Goal: Task Accomplishment & Management: Manage account settings

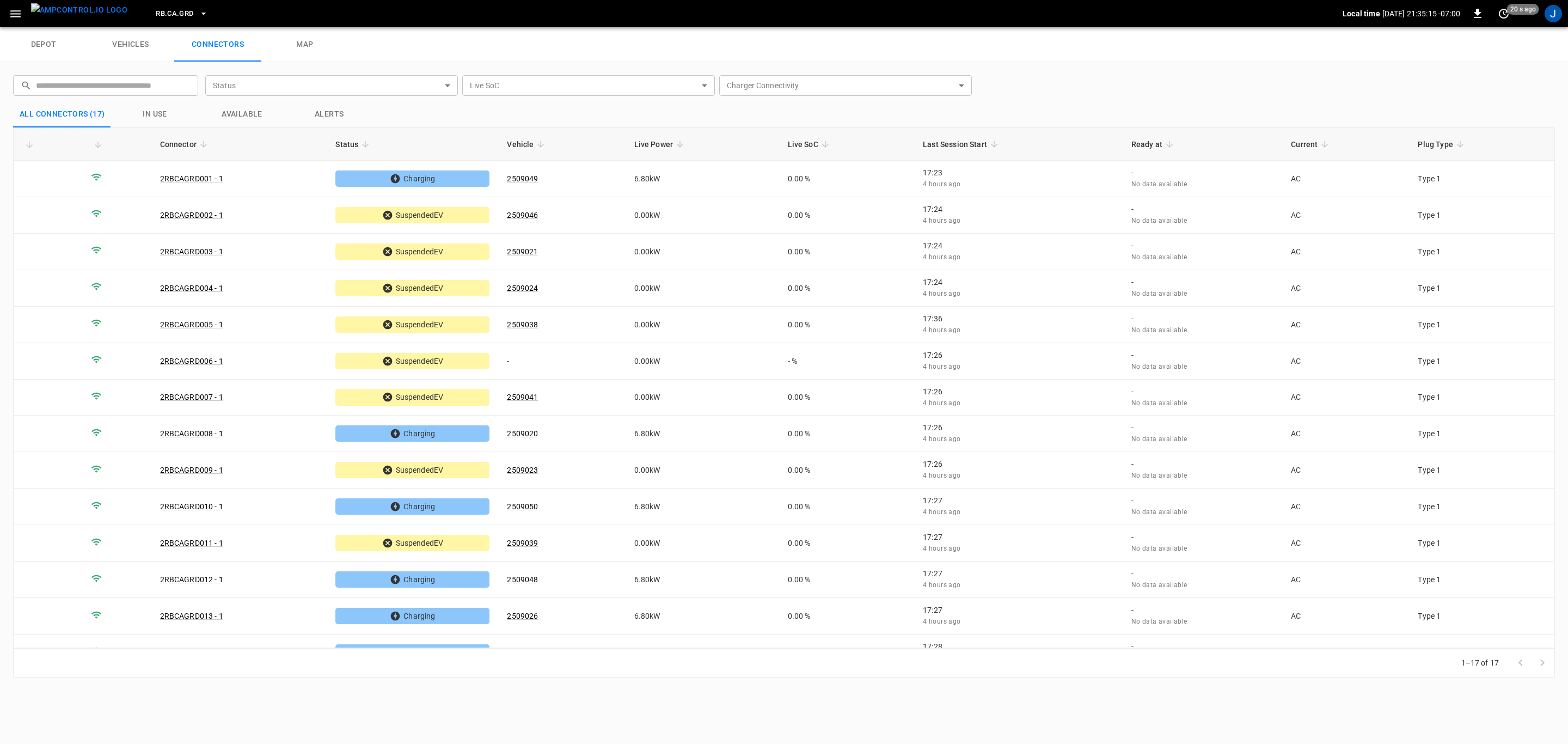
click at [866, 676] on div "1–17 of 17" at bounding box center [784, 663] width 1542 height 29
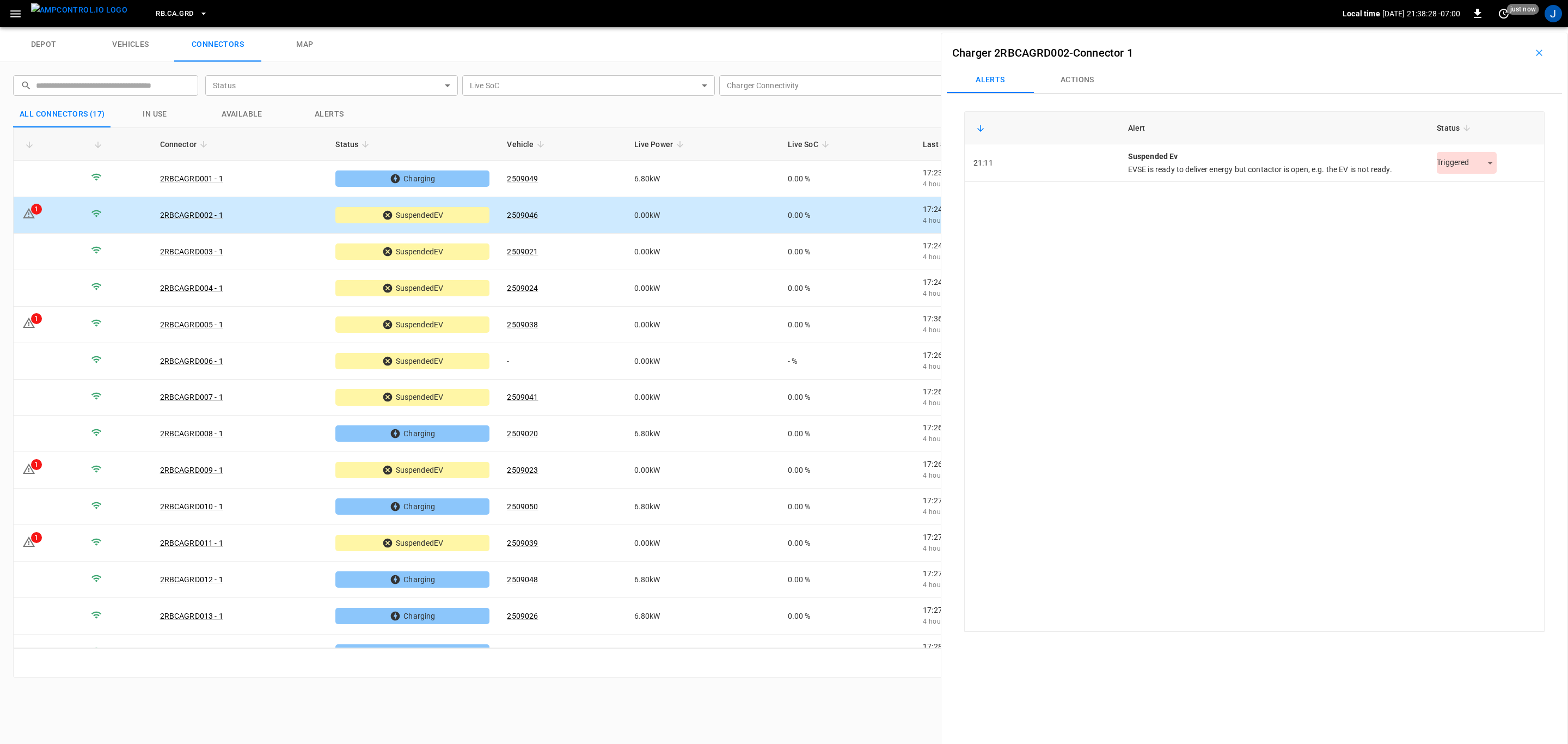
click at [1487, 27] on body "RB.CA.GRD Local time [DATE] 21:38:28 -07:00 0 just now J depot vehicles connect…" at bounding box center [784, 13] width 1568 height 27
click at [1475, 195] on li "Resolved" at bounding box center [1461, 191] width 68 height 18
click at [45, 332] on td "1" at bounding box center [48, 325] width 68 height 36
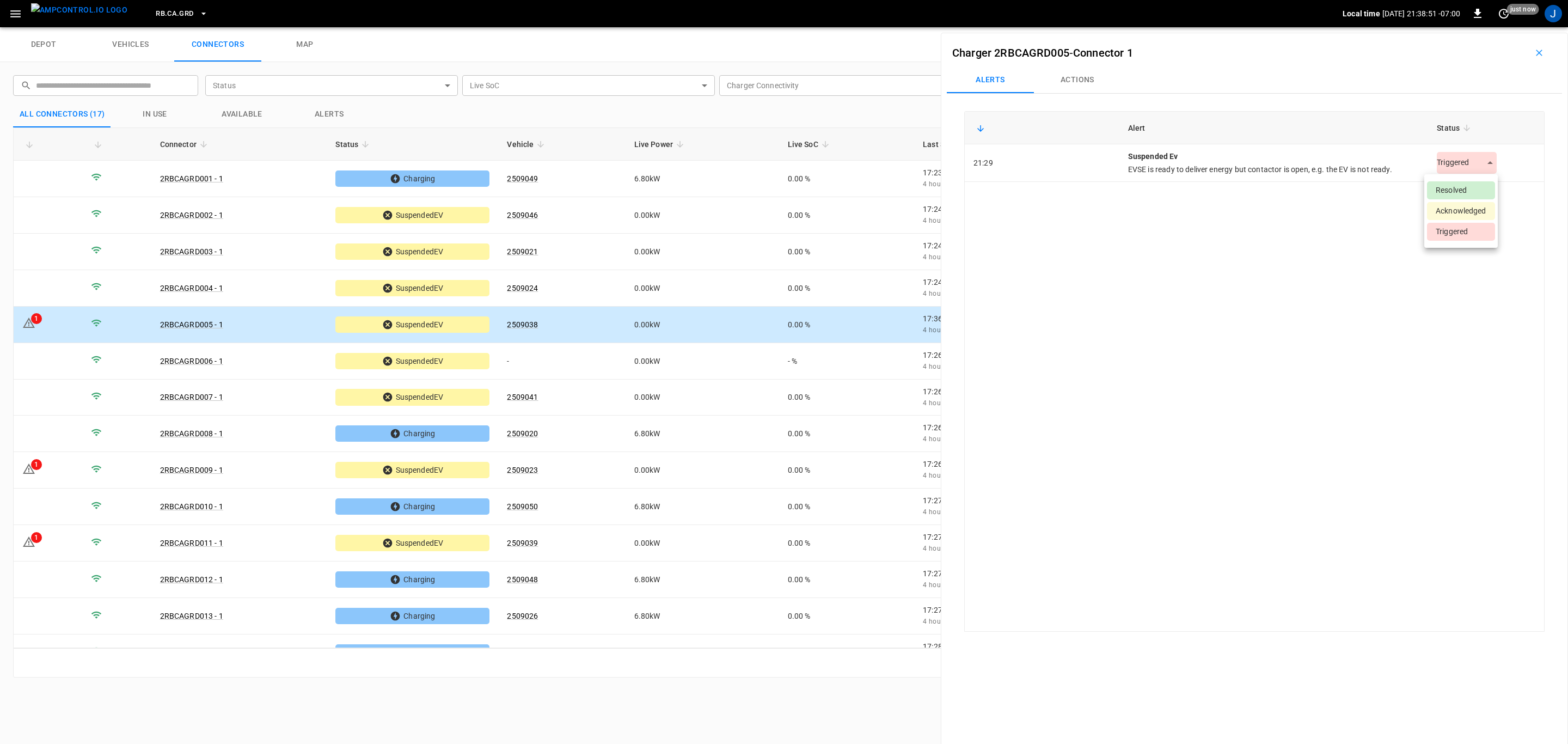
click at [1488, 27] on body "RB.CA.GRD Local time [DATE] 21:38:51 -07:00 0 just now J depot vehicles connect…" at bounding box center [784, 13] width 1568 height 27
click at [1463, 188] on li "Resolved" at bounding box center [1461, 191] width 68 height 18
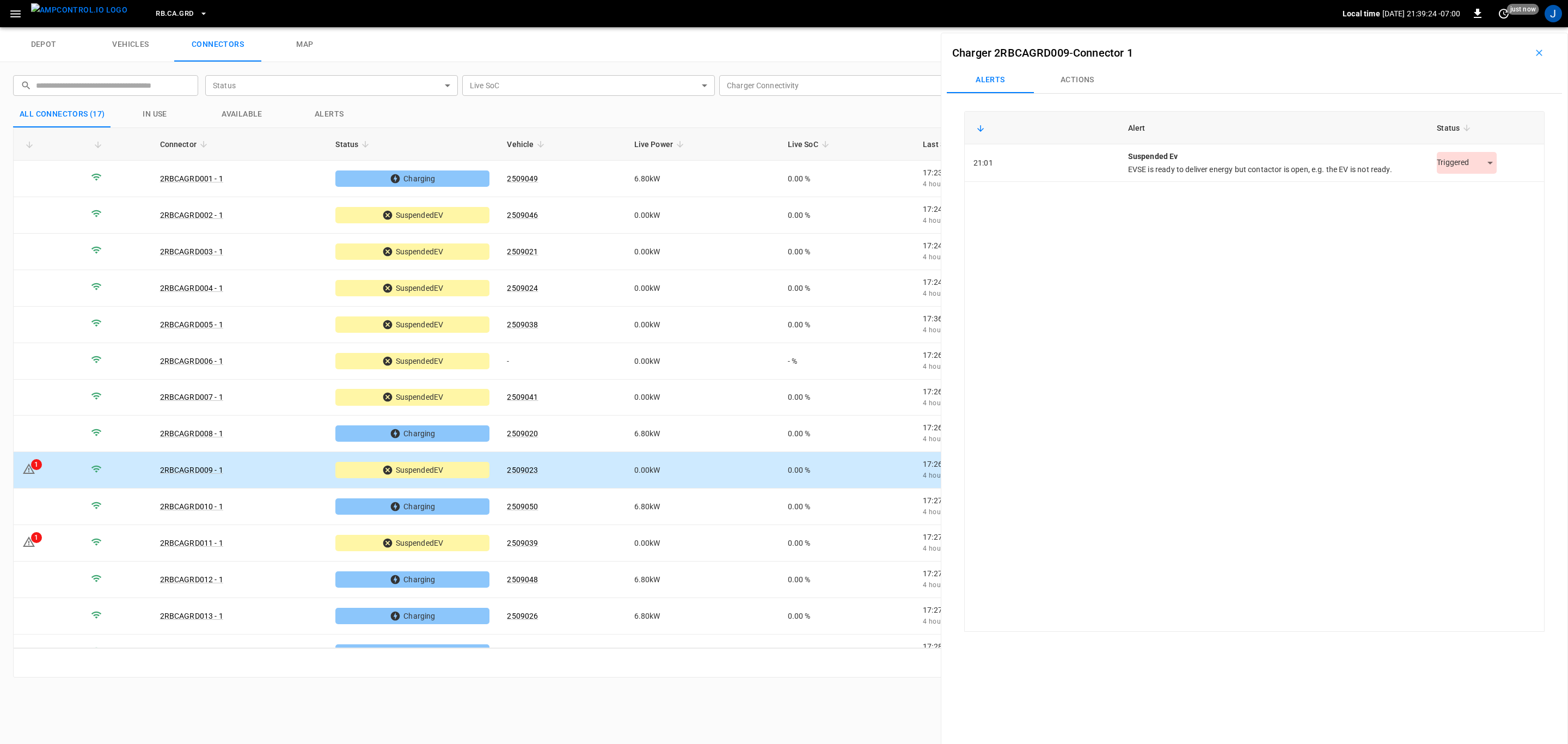
click at [1487, 27] on body "RB.CA.GRD Local time [DATE] 21:39:24 -07:00 0 just now J depot vehicles connect…" at bounding box center [784, 13] width 1568 height 27
click at [1474, 193] on li "Resolved" at bounding box center [1461, 191] width 68 height 18
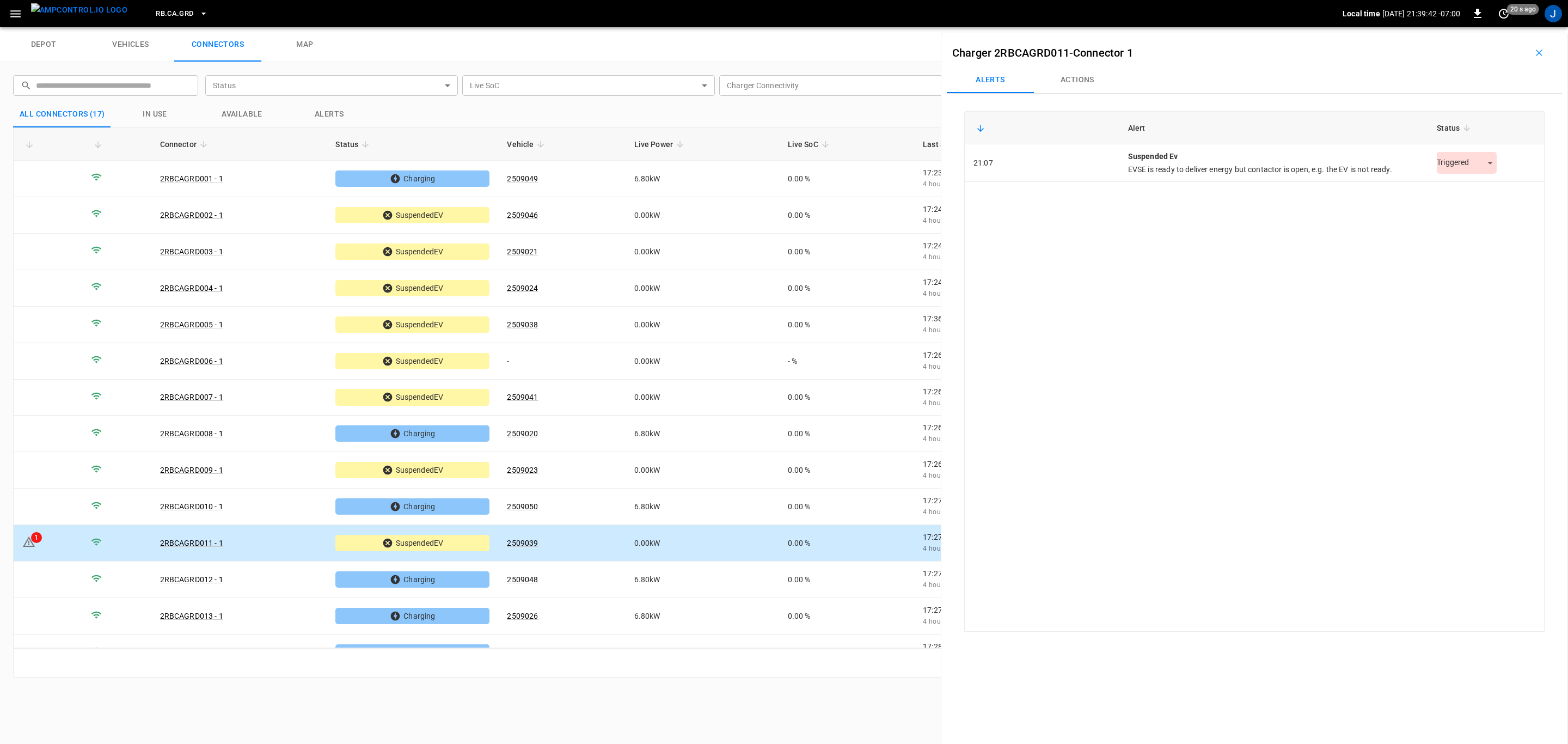
click at [1474, 27] on body "RB.CA.GRD Local time [DATE] 21:39:42 -07:00 0 20 s ago J depot vehicles connect…" at bounding box center [784, 13] width 1568 height 27
click at [1481, 195] on li "Resolved" at bounding box center [1461, 191] width 68 height 18
click at [1544, 51] on icon "Close" at bounding box center [1542, 52] width 6 height 6
click at [1537, 58] on icon "button" at bounding box center [1539, 53] width 11 height 11
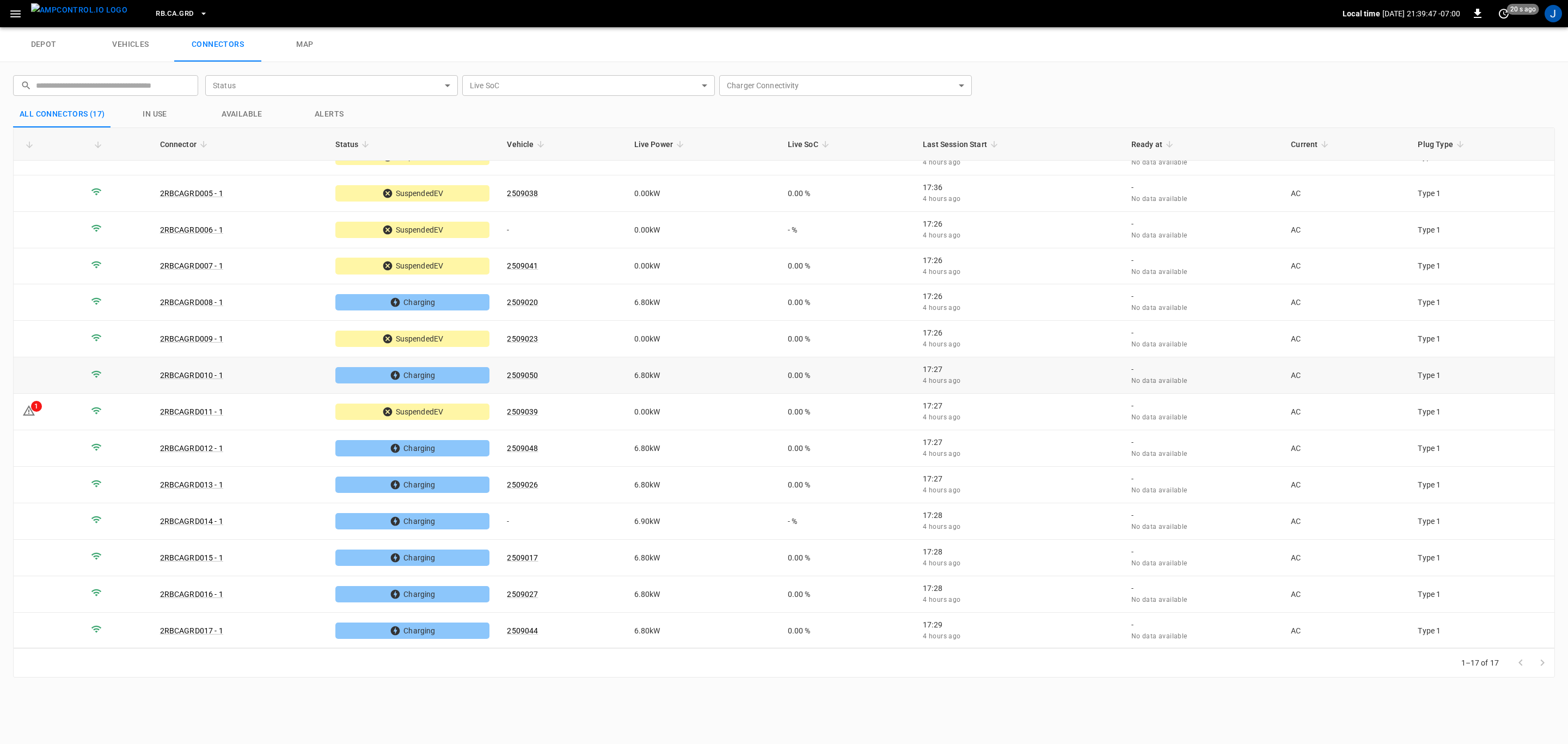
scroll to position [133, 0]
